Goal: Check status: Check status

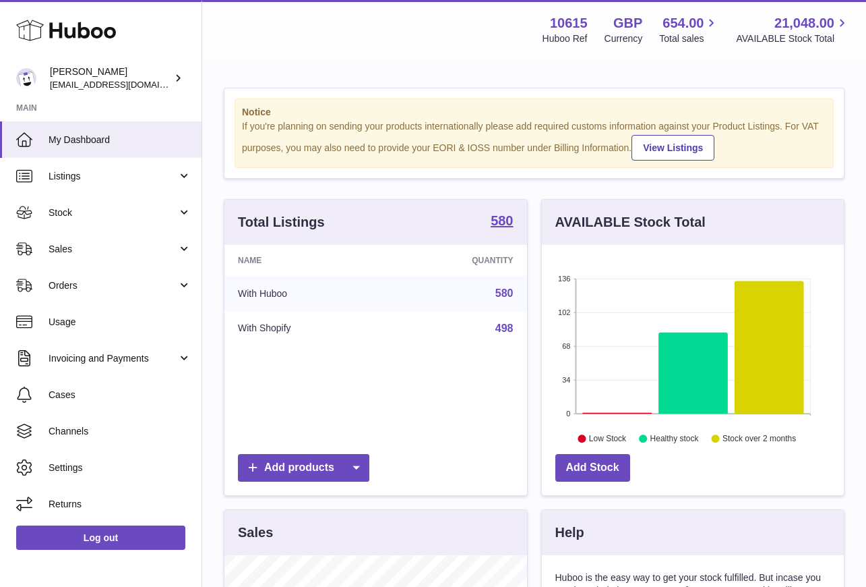
scroll to position [210, 302]
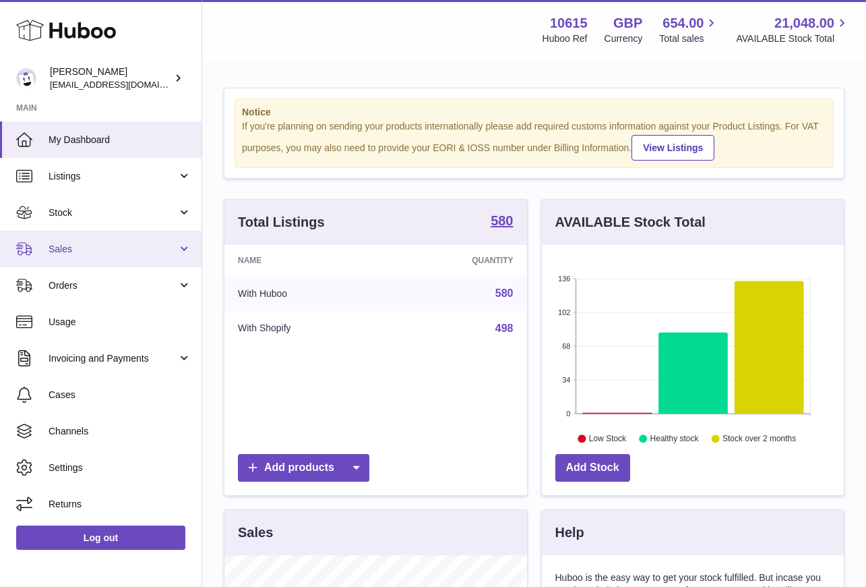
click at [74, 252] on span "Sales" at bounding box center [113, 249] width 129 height 13
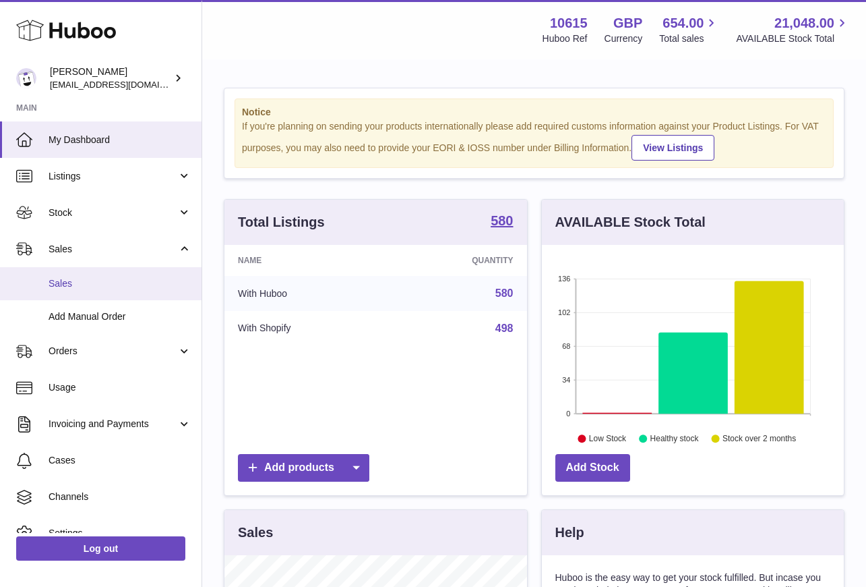
click at [69, 274] on link "Sales" at bounding box center [101, 283] width 202 height 33
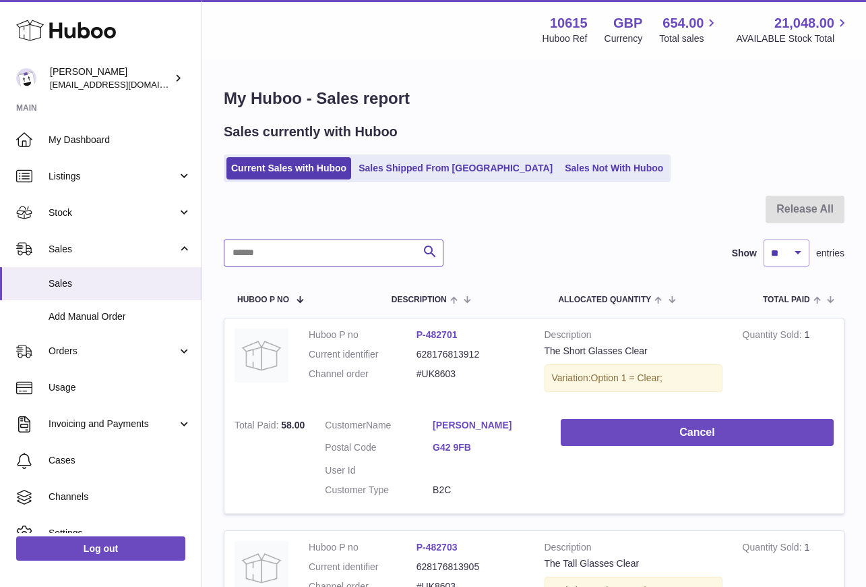
drag, startPoint x: 334, startPoint y: 246, endPoint x: 356, endPoint y: 238, distance: 23.0
click at [349, 242] on input "text" at bounding box center [334, 252] width 220 height 27
paste input "*******"
type input "*******"
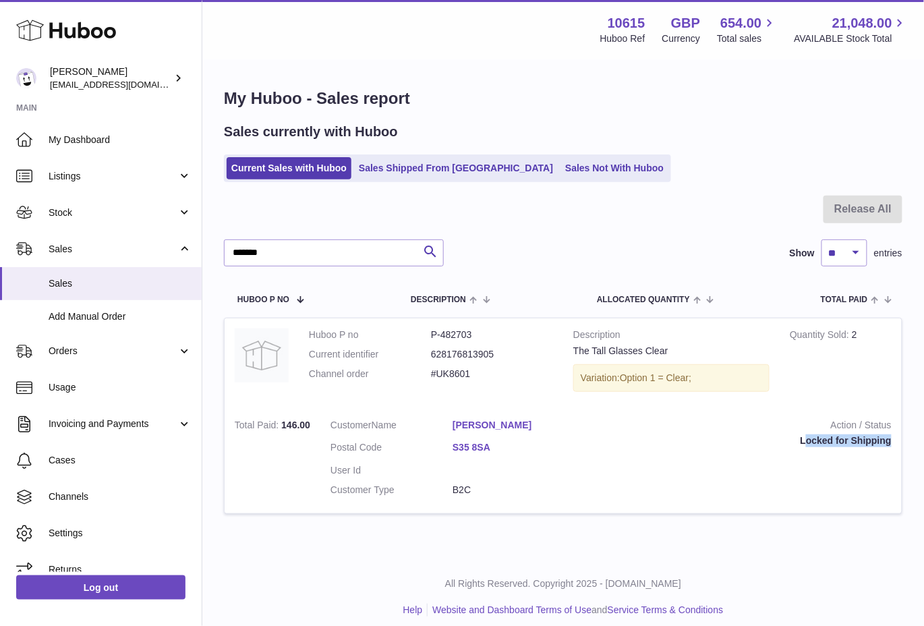
drag, startPoint x: 810, startPoint y: 446, endPoint x: 889, endPoint y: 448, distance: 78.9
click at [879, 448] on td "Action / Status Locked for Shipping" at bounding box center [743, 461] width 317 height 105
drag, startPoint x: 781, startPoint y: 476, endPoint x: 551, endPoint y: 435, distance: 233.6
click at [594, 449] on td "Action / Status Locked for Shipping" at bounding box center [743, 461] width 317 height 105
click at [560, 170] on link "Sales Not With Huboo" at bounding box center [614, 168] width 108 height 22
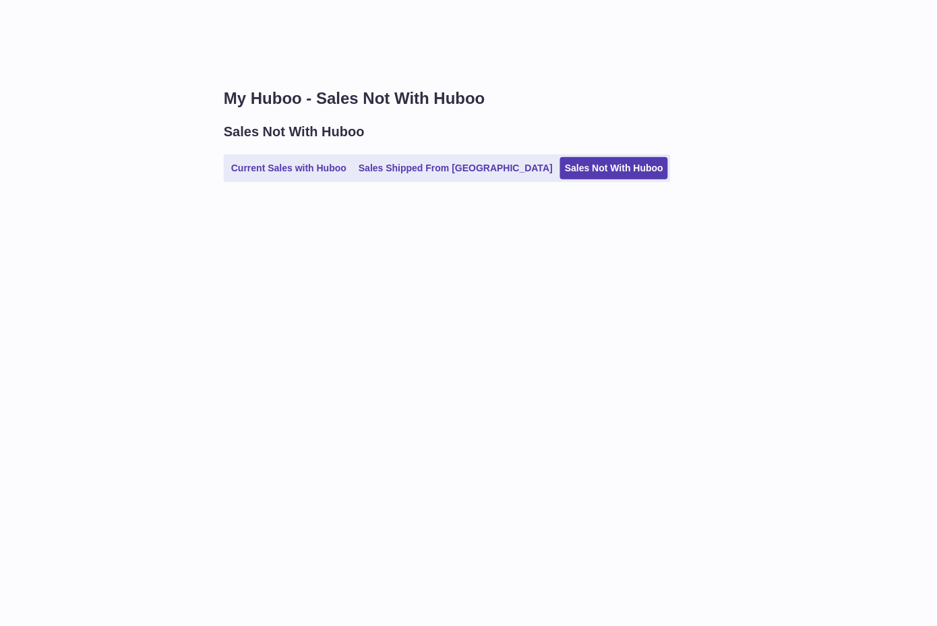
drag, startPoint x: 623, startPoint y: 97, endPoint x: 574, endPoint y: 82, distance: 51.6
click at [588, 74] on div "My Huboo - Sales Not With Huboo Sales Not With Huboo Current Sales with Huboo S…" at bounding box center [569, 142] width 735 height 162
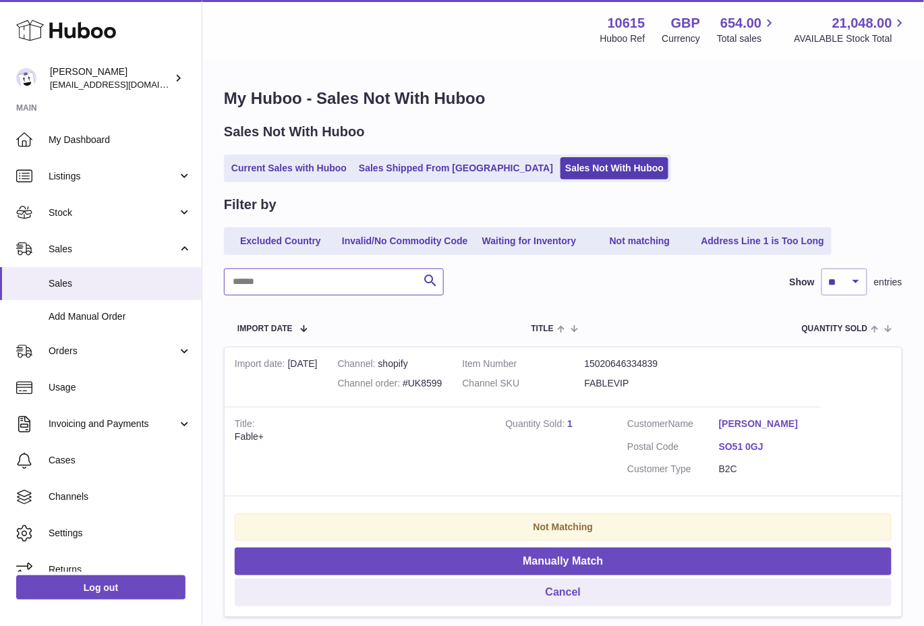
click at [378, 276] on input "text" at bounding box center [334, 281] width 220 height 27
paste input "*******"
type input "*******"
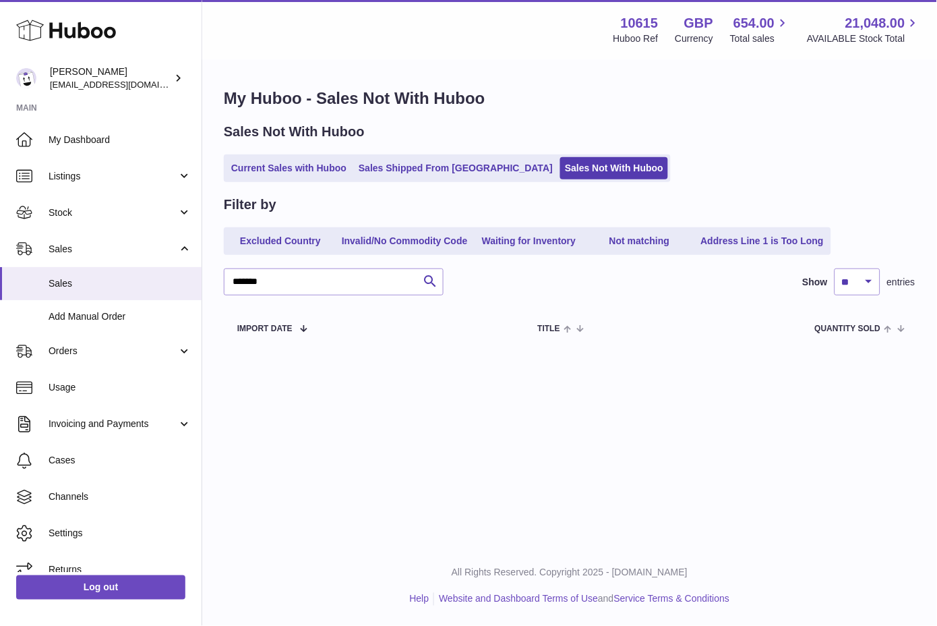
drag, startPoint x: 781, startPoint y: 159, endPoint x: 475, endPoint y: 206, distance: 309.0
click at [734, 141] on div "Sales Not With Huboo Current Sales with Huboo Sales Shipped From Huboo Sales No…" at bounding box center [570, 152] width 692 height 59
click at [271, 176] on link "Current Sales with Huboo" at bounding box center [289, 168] width 125 height 22
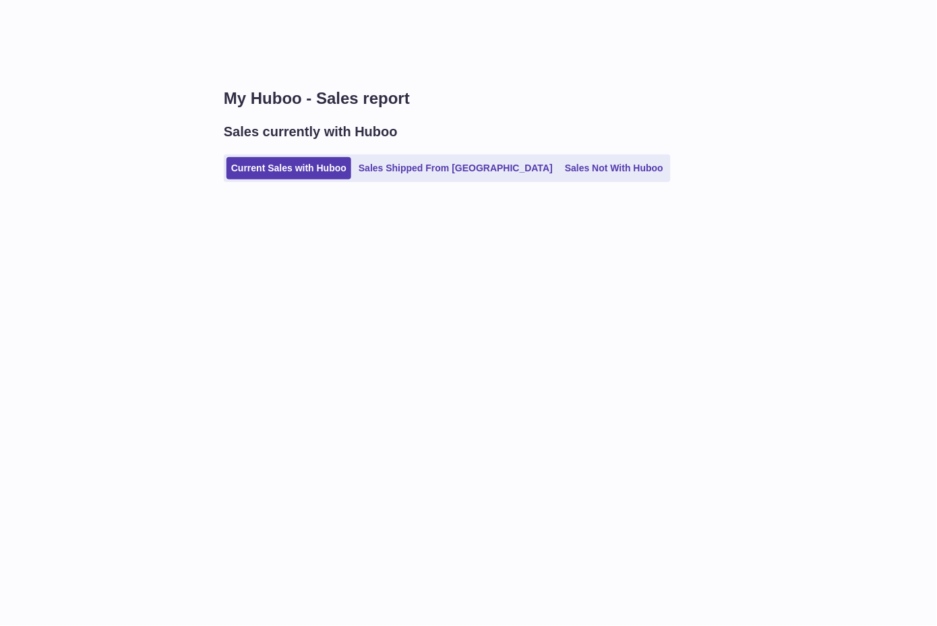
click at [447, 167] on link "Sales Shipped From Huboo" at bounding box center [456, 168] width 204 height 22
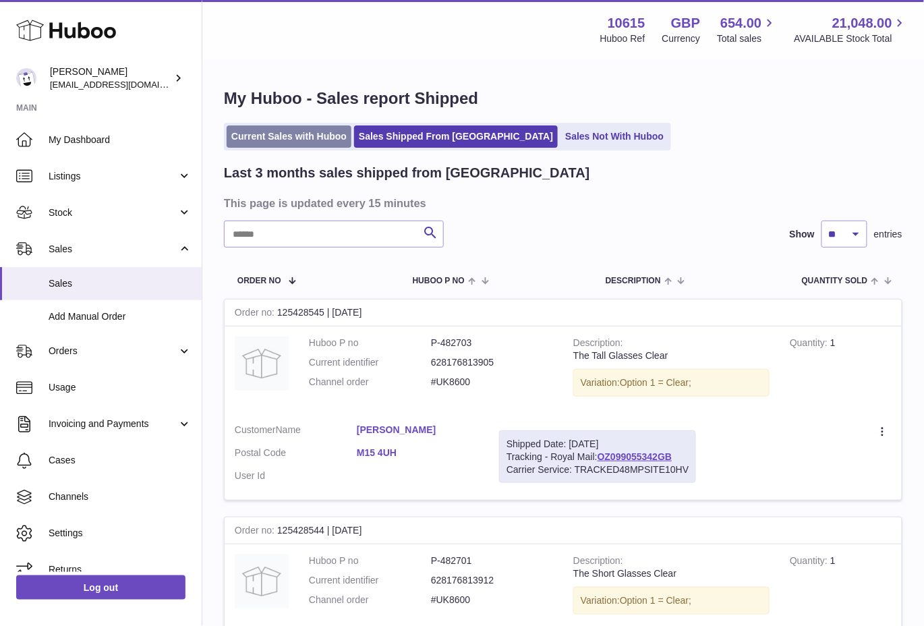
click at [290, 136] on link "Current Sales with Huboo" at bounding box center [289, 136] width 125 height 22
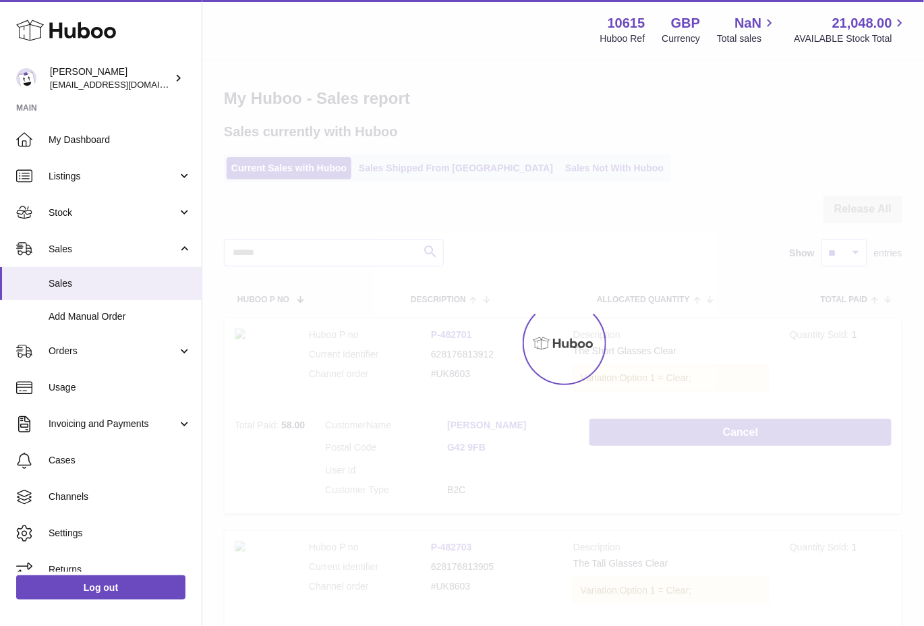
scroll to position [1113, 0]
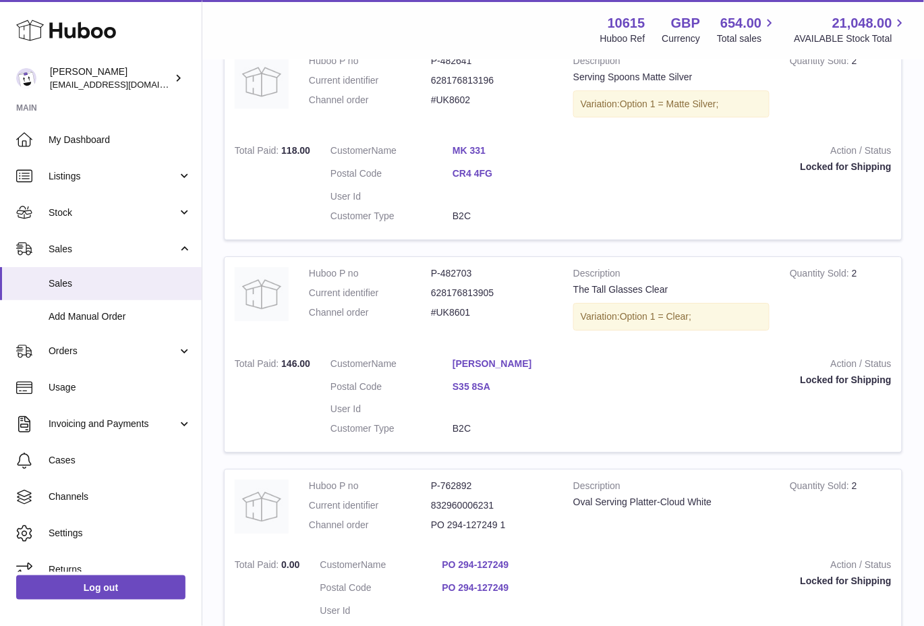
click at [446, 314] on dd "#UK8601" at bounding box center [492, 312] width 122 height 13
click at [510, 359] on link "[PERSON_NAME]" at bounding box center [513, 363] width 122 height 13
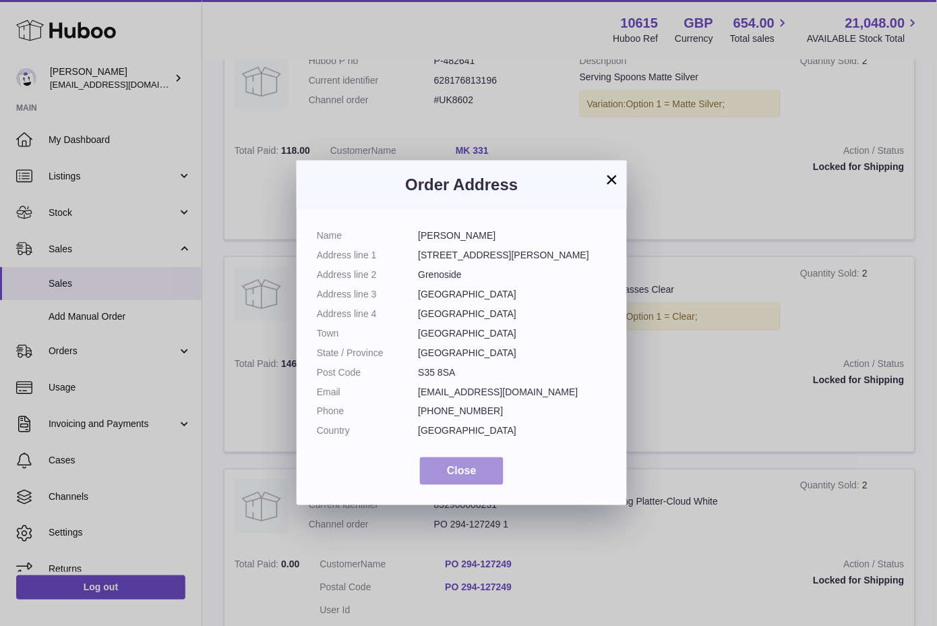
click at [460, 465] on span "Close" at bounding box center [462, 470] width 30 height 11
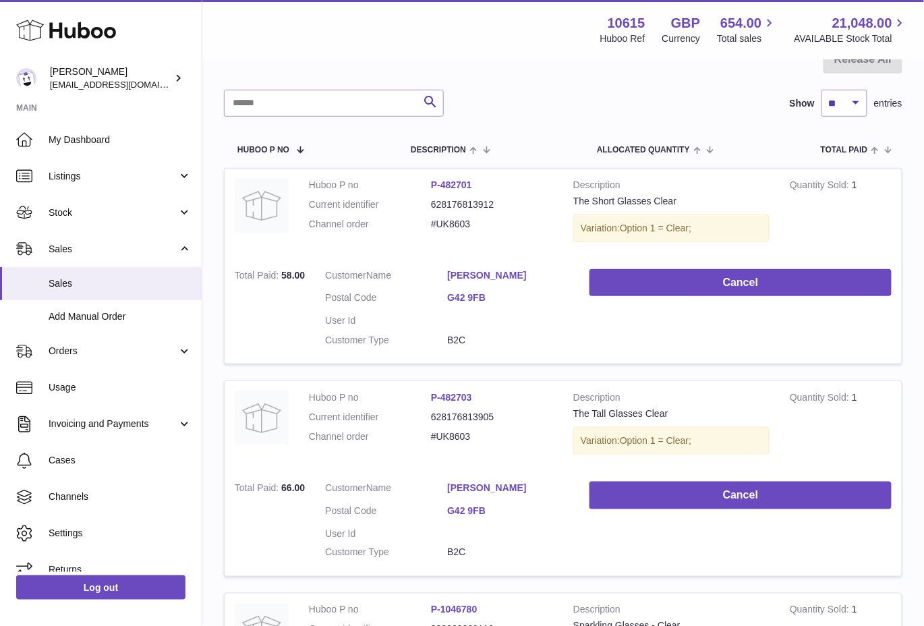
scroll to position [0, 0]
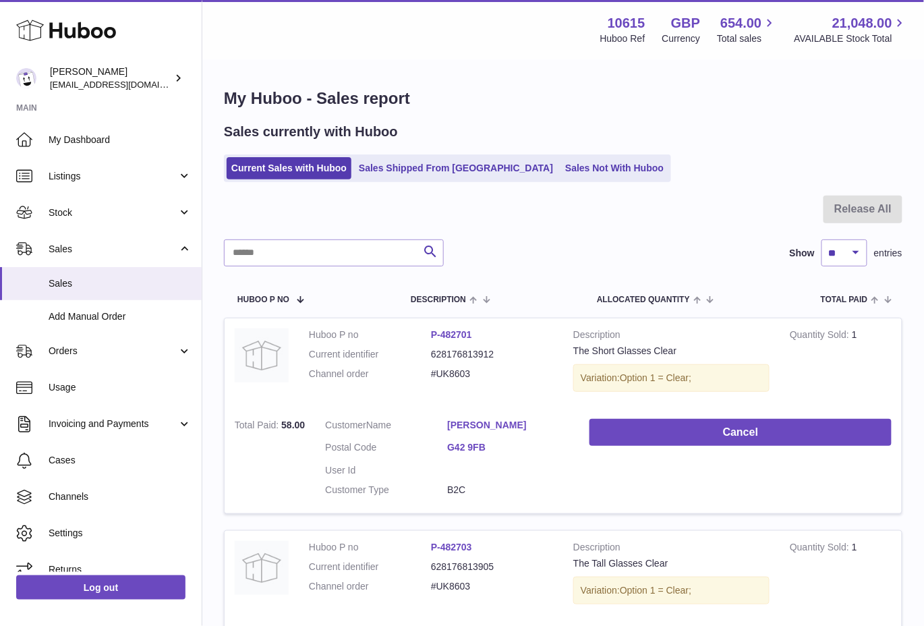
paste input "*******"
drag, startPoint x: 349, startPoint y: 249, endPoint x: 359, endPoint y: 247, distance: 10.3
click at [357, 247] on input "text" at bounding box center [334, 252] width 220 height 27
type input "*******"
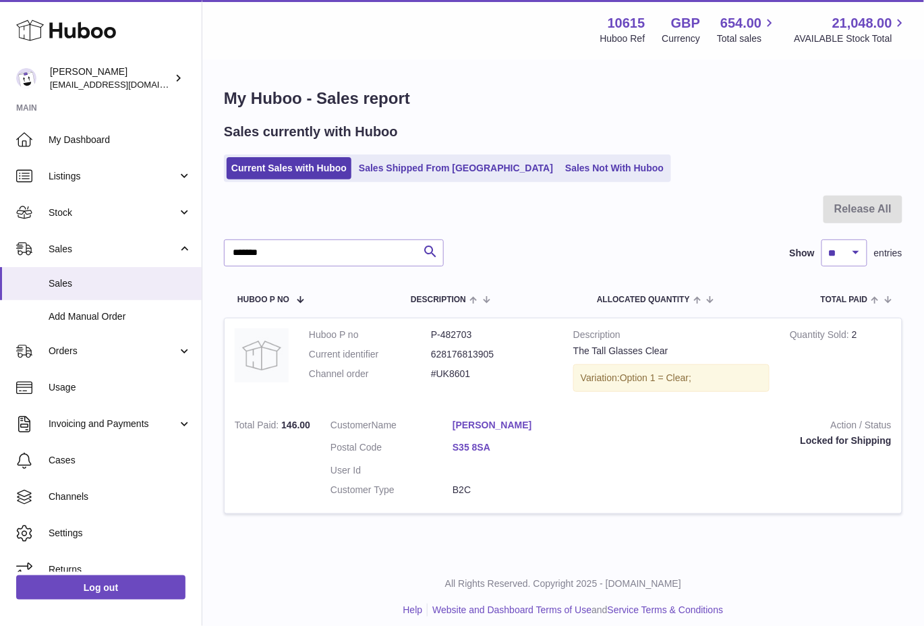
click at [469, 428] on link "[PERSON_NAME]" at bounding box center [513, 425] width 122 height 13
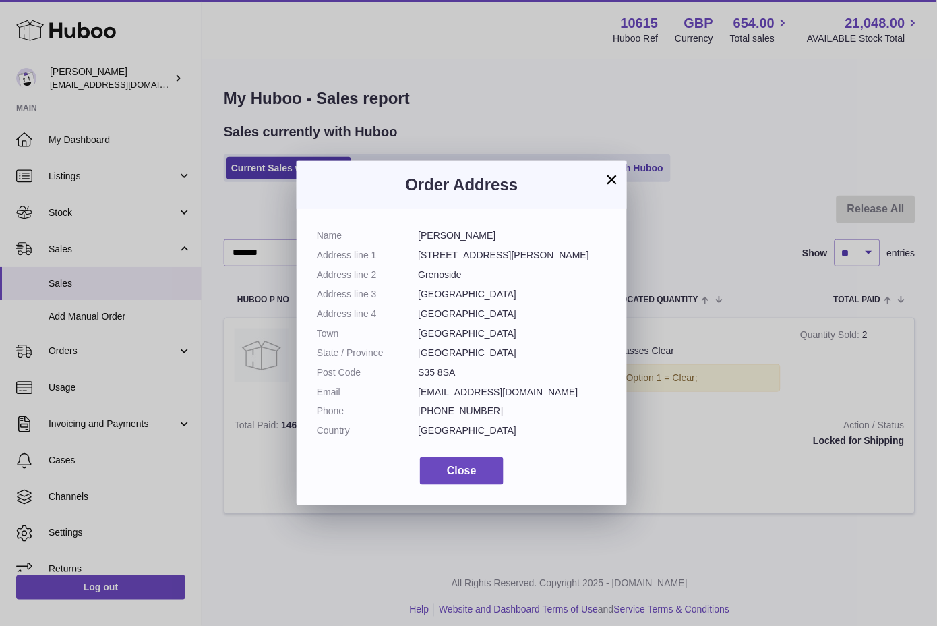
click at [618, 169] on div "× Order Address Name [PERSON_NAME] Address line 1 22 [PERSON_NAME] Close Addres…" at bounding box center [462, 332] width 330 height 345
click at [609, 171] on button "×" at bounding box center [612, 179] width 16 height 16
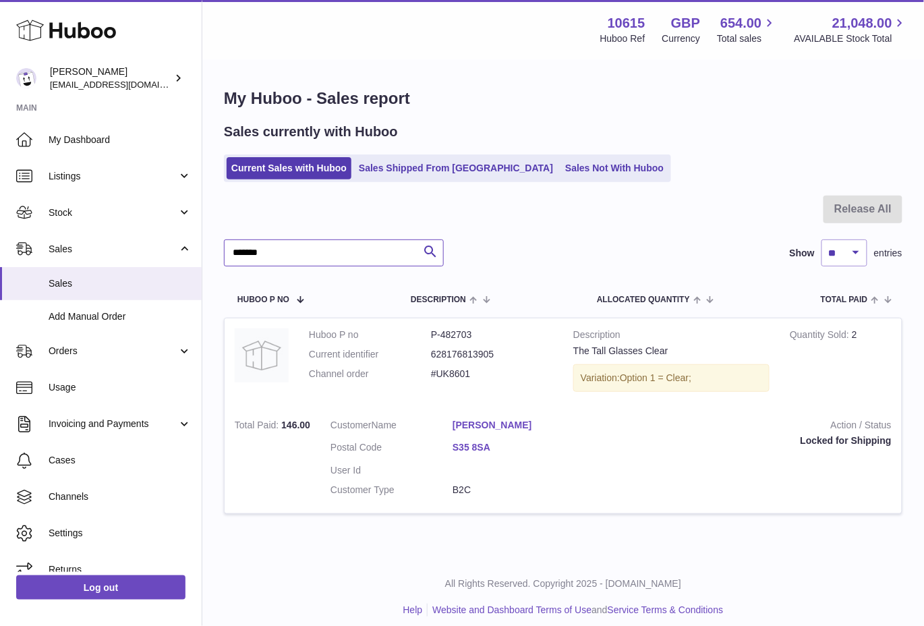
click at [352, 254] on input "*******" at bounding box center [334, 252] width 220 height 27
click at [318, 542] on div "My Huboo - Sales report Sales currently with Huboo Current Sales with Huboo Sal…" at bounding box center [563, 309] width 722 height 496
